Goal: Task Accomplishment & Management: Manage account settings

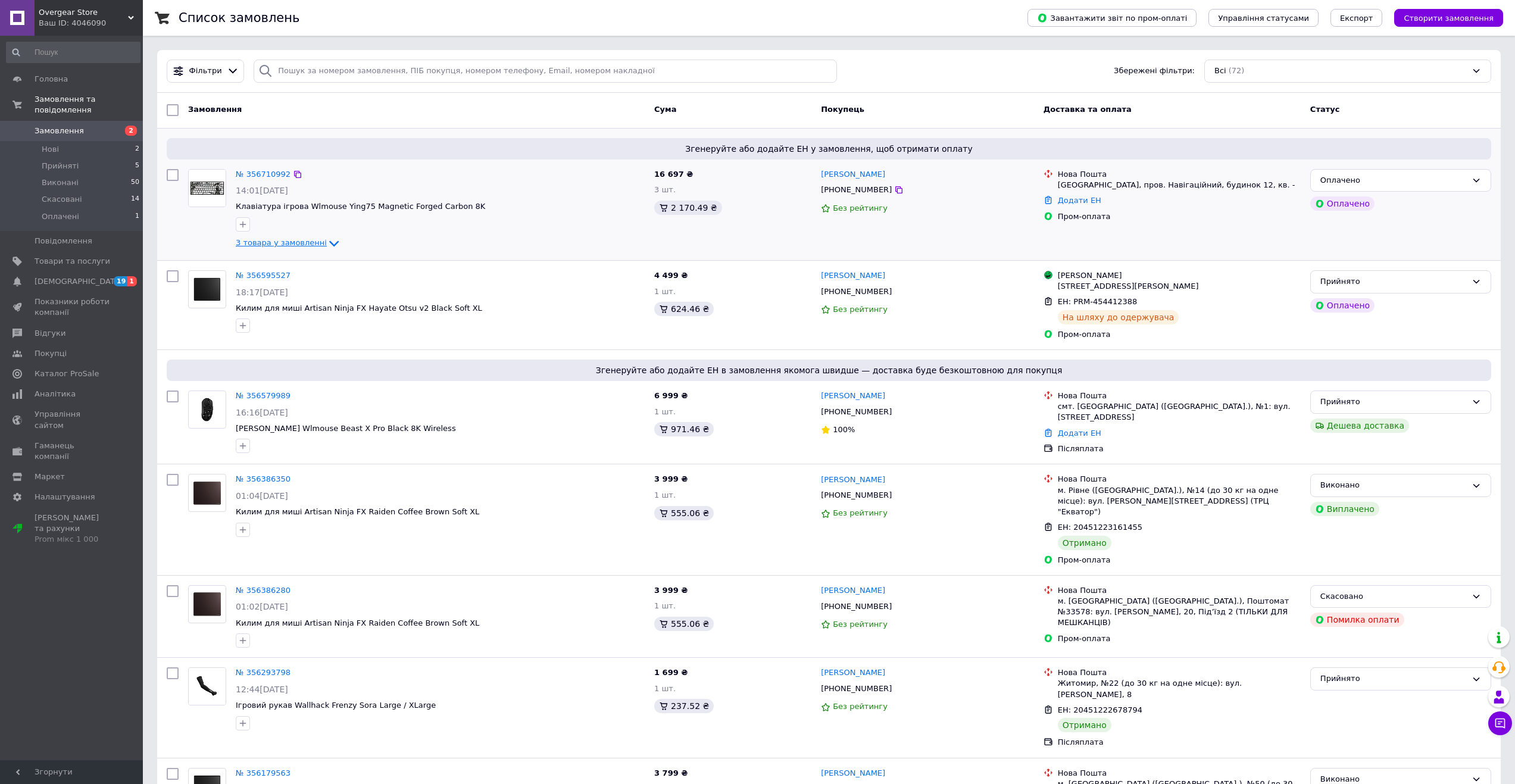
click at [327, 239] on icon at bounding box center [334, 243] width 14 height 14
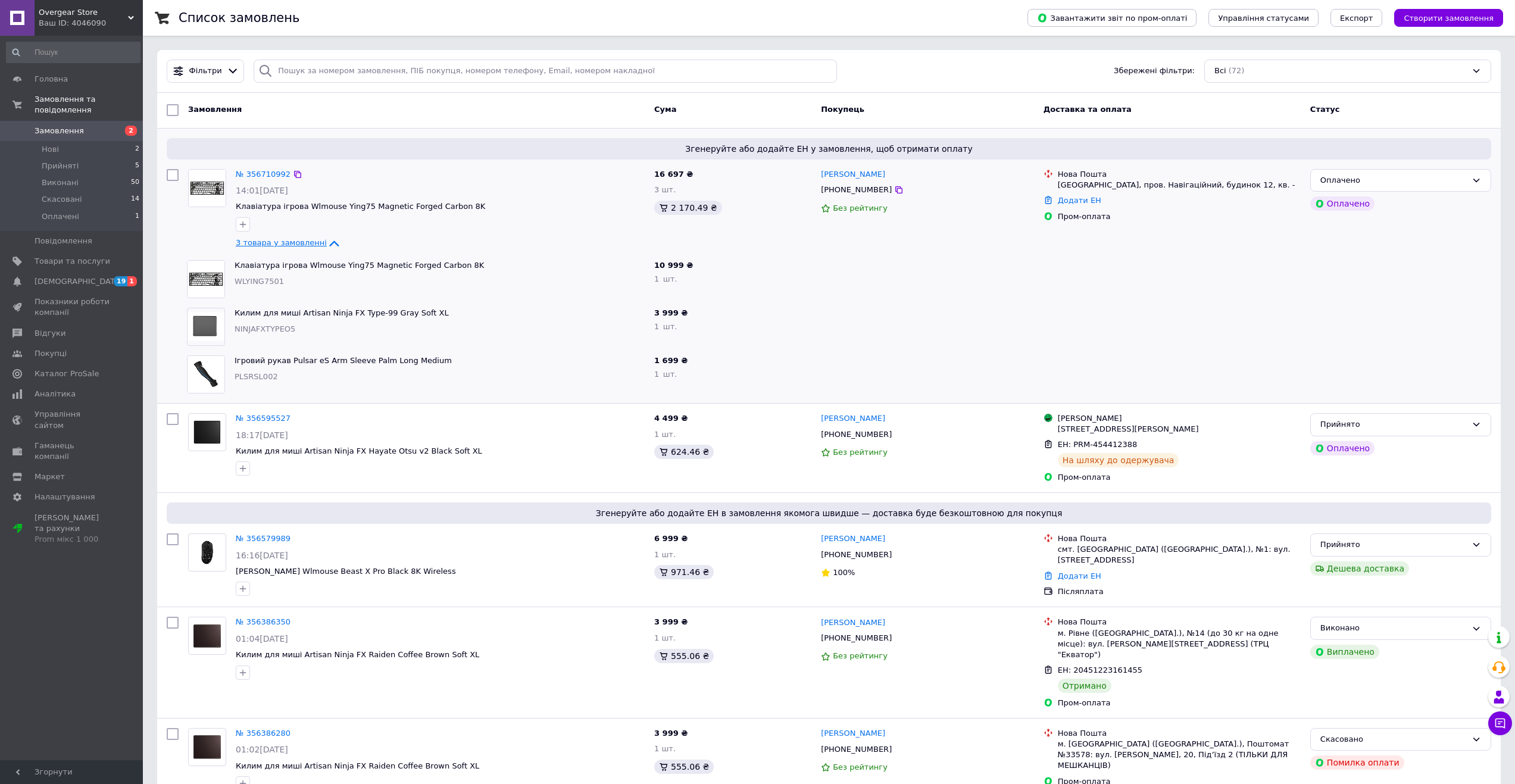
click at [327, 239] on icon at bounding box center [334, 243] width 14 height 14
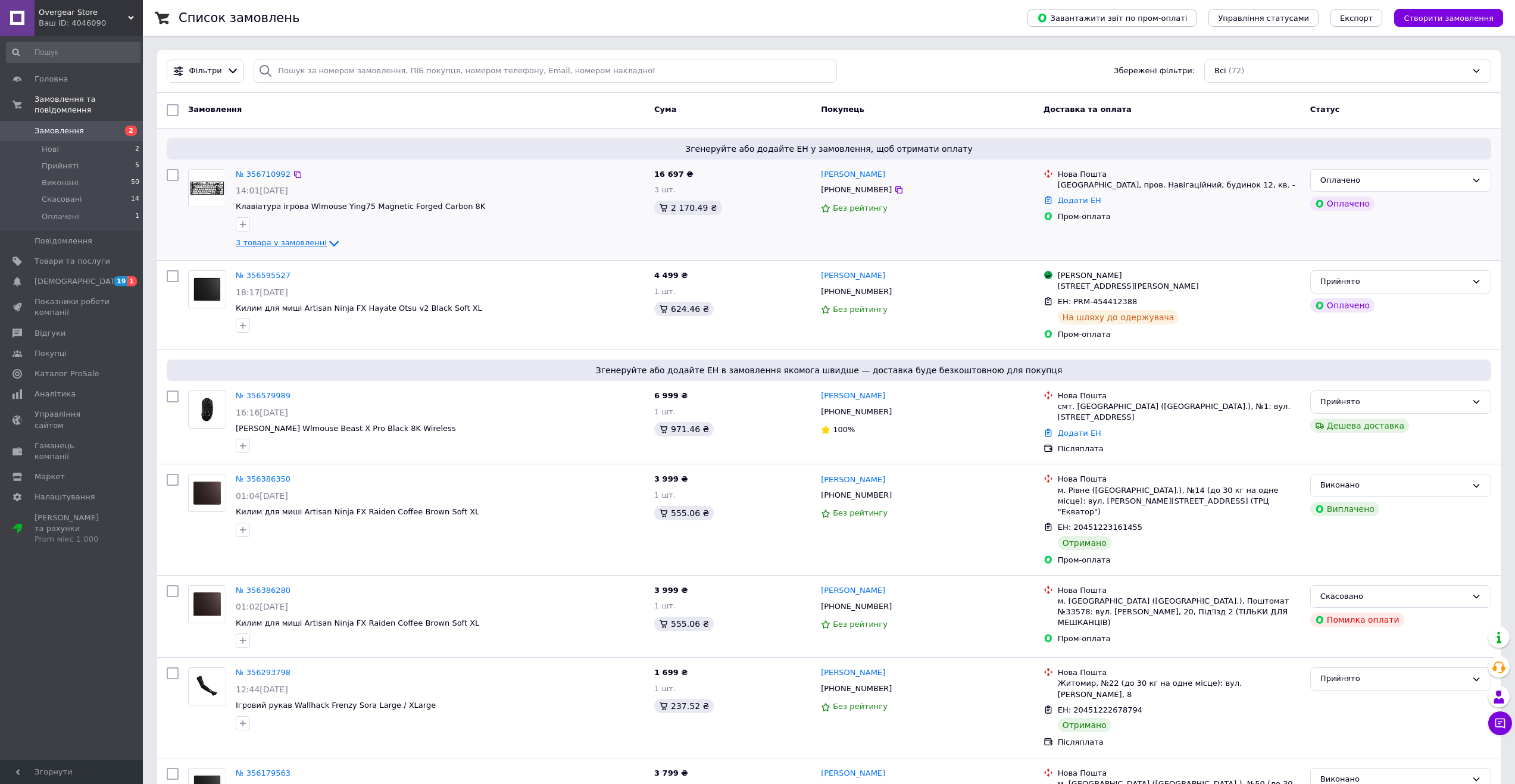
click at [327, 239] on icon at bounding box center [334, 243] width 14 height 14
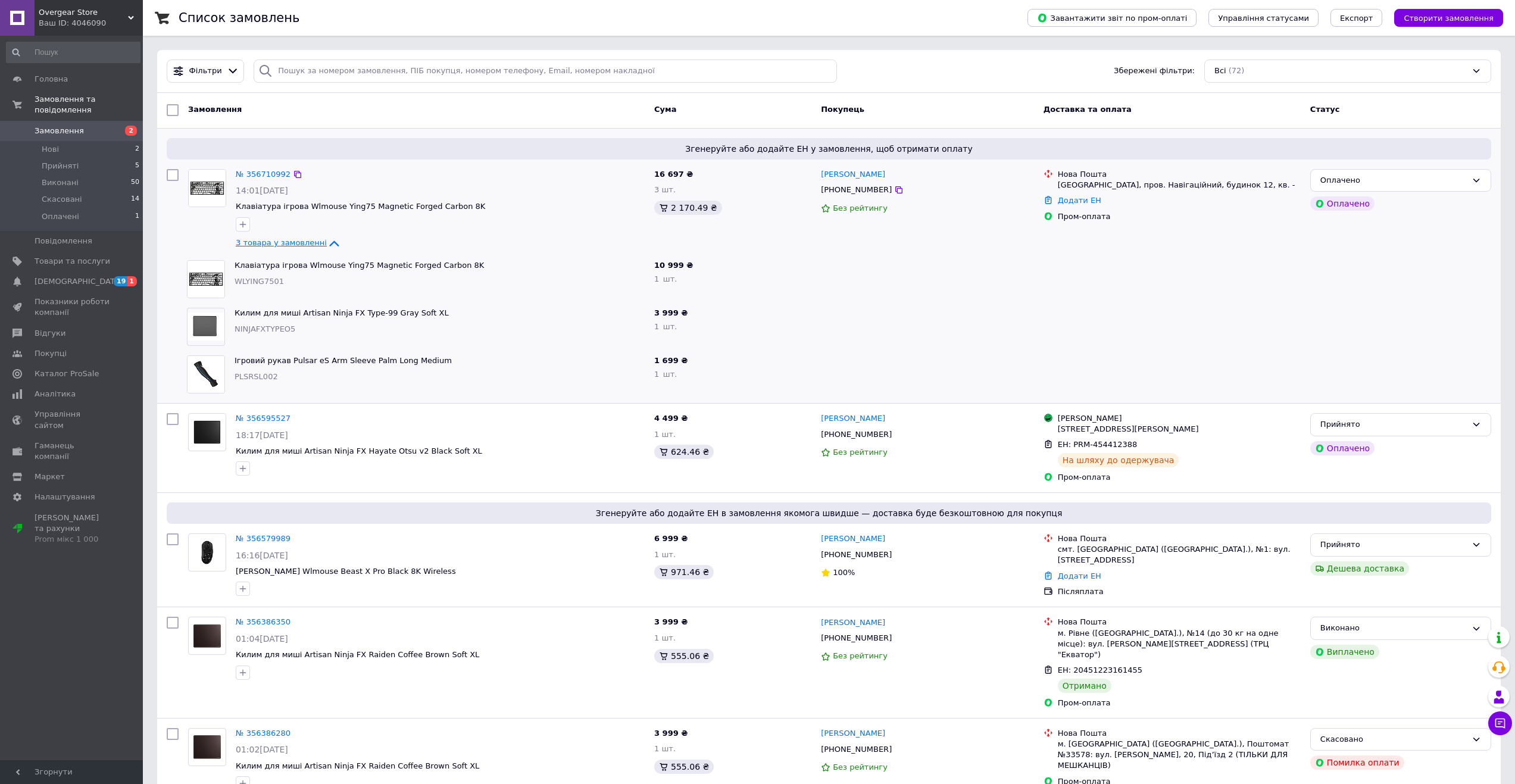
click at [327, 239] on icon at bounding box center [334, 243] width 14 height 14
